Goal: Task Accomplishment & Management: Use online tool/utility

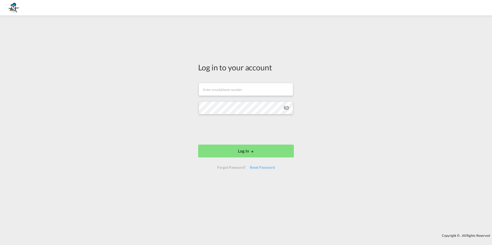
click at [379, 64] on div "Log in to your account Email field is required Password field is required Log I…" at bounding box center [246, 125] width 492 height 214
click at [247, 93] on input "text" at bounding box center [246, 89] width 94 height 13
type input "[EMAIL_ADDRESS][DOMAIN_NAME]"
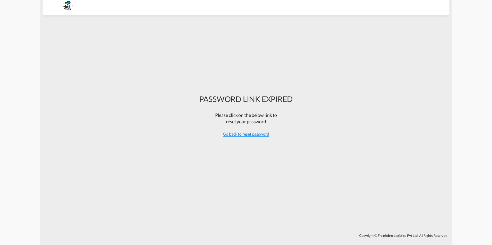
click at [243, 136] on span "Go back to reset password" at bounding box center [246, 134] width 46 height 5
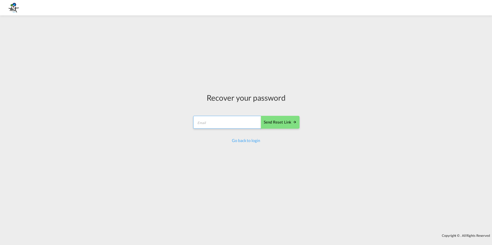
click at [234, 124] on input "email" at bounding box center [227, 122] width 68 height 13
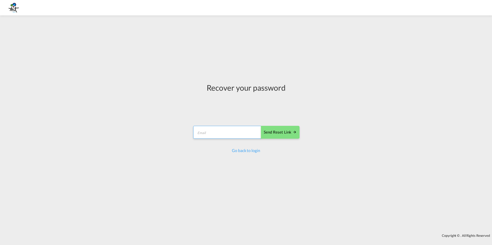
type input "[EMAIL_ADDRESS][DOMAIN_NAME]"
click at [280, 136] on button "Send reset link" at bounding box center [280, 132] width 39 height 13
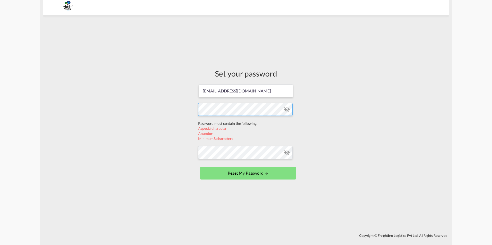
click at [231, 122] on form "bpatterson@group-tmtusa.com Password must contain the following: A special char…" at bounding box center [246, 132] width 96 height 97
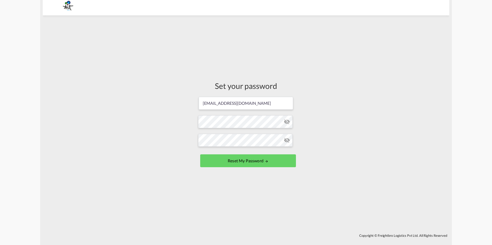
click at [253, 161] on button "Reset my password" at bounding box center [248, 161] width 96 height 13
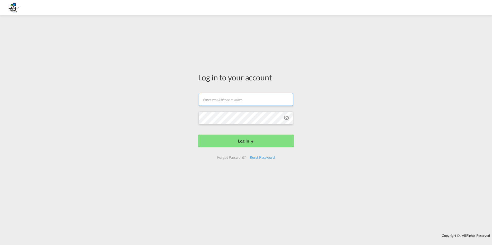
type input "[EMAIL_ADDRESS][DOMAIN_NAME]"
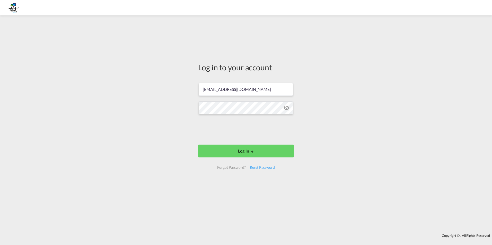
click at [241, 142] on form "bpatterson@group-tmtusa.com Log In Forgot Password? Reset Password" at bounding box center [246, 126] width 96 height 96
click at [239, 150] on button "Log In" at bounding box center [246, 151] width 96 height 13
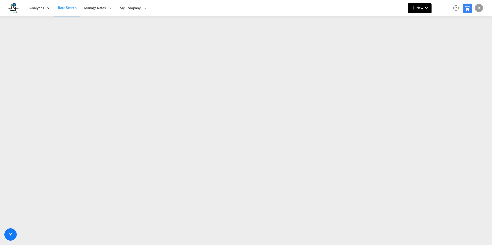
click at [422, 7] on span "New" at bounding box center [419, 8] width 19 height 4
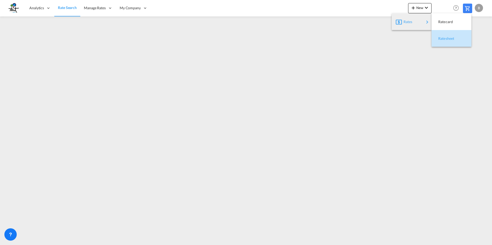
click at [444, 37] on span "Ratesheet" at bounding box center [441, 38] width 6 height 10
